Goal: Information Seeking & Learning: Learn about a topic

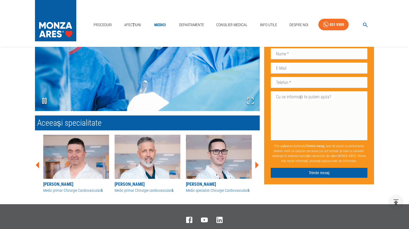
scroll to position [611, 0]
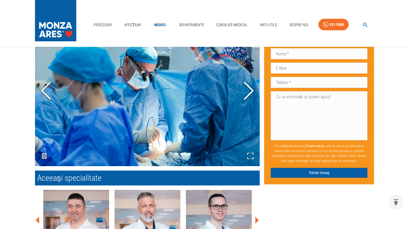
click at [249, 87] on polyline "Next Slide" at bounding box center [248, 90] width 8 height 17
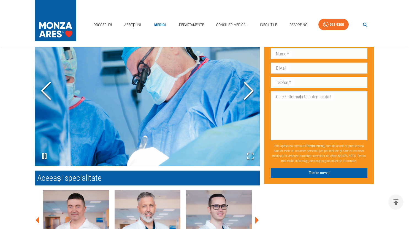
click at [249, 87] on polyline "Next Slide" at bounding box center [248, 90] width 8 height 17
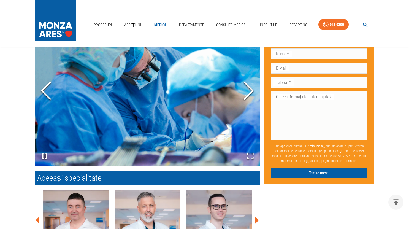
click at [249, 87] on polyline "Next Slide" at bounding box center [248, 90] width 8 height 17
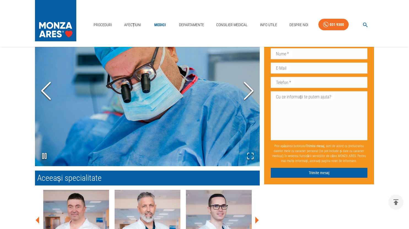
click at [249, 87] on polyline "Next Slide" at bounding box center [248, 90] width 8 height 17
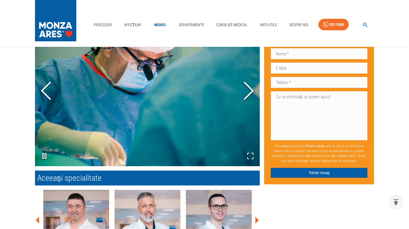
click at [249, 87] on polyline "Next Slide" at bounding box center [248, 90] width 8 height 17
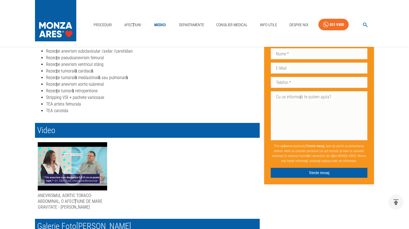
scroll to position [413, 0]
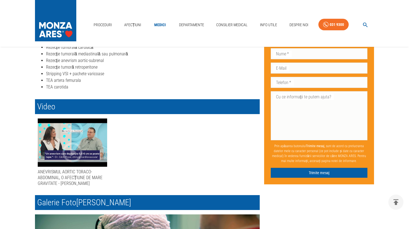
drag, startPoint x: 349, startPoint y: 202, endPoint x: 281, endPoint y: 178, distance: 71.7
click at [349, 202] on div "Don’t fill this out if you're human: Prenume   * Prenume   * Nume   * Nume   * …" at bounding box center [316, 49] width 114 height 797
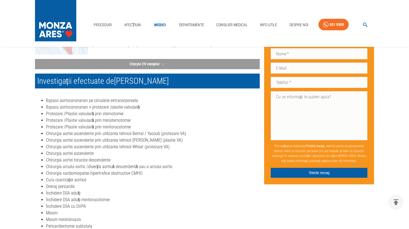
scroll to position [83, 0]
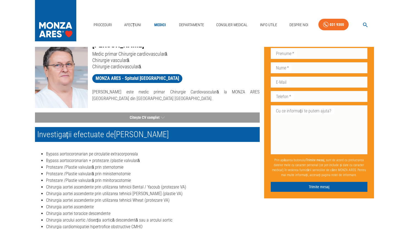
scroll to position [0, 0]
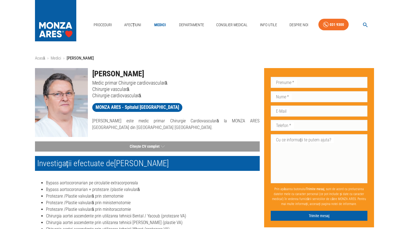
click at [236, 102] on div "MONZA ARES - Spitalul Monza" at bounding box center [174, 106] width 172 height 15
click at [368, 44] on div "Proceduri Afecțiuni Medici Departamente Consilier Medical Info Utile Despre Noi…" at bounding box center [204, 23] width 409 height 47
